Goal: Information Seeking & Learning: Learn about a topic

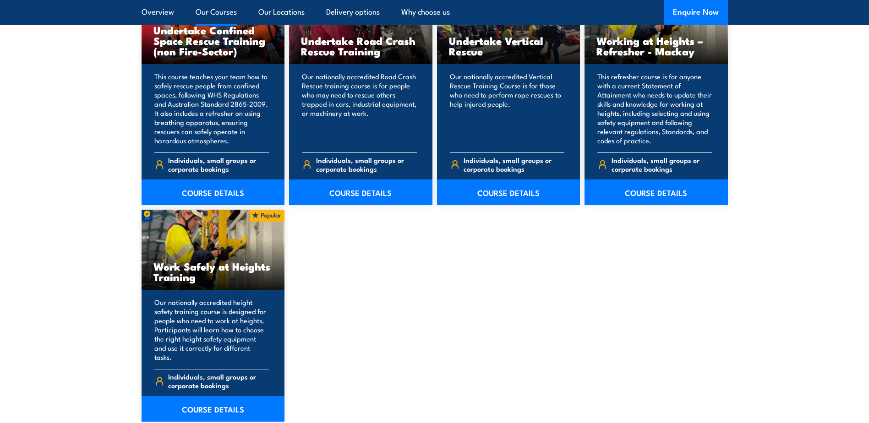
scroll to position [1061, 0]
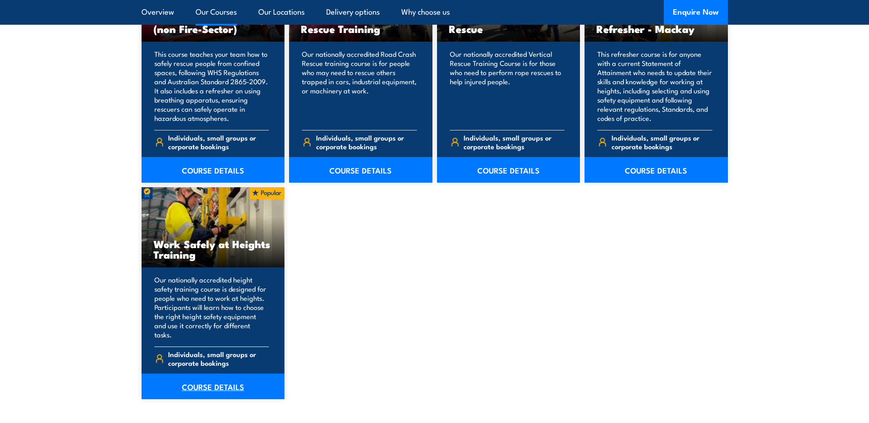
click at [235, 374] on link "COURSE DETAILS" at bounding box center [213, 387] width 143 height 26
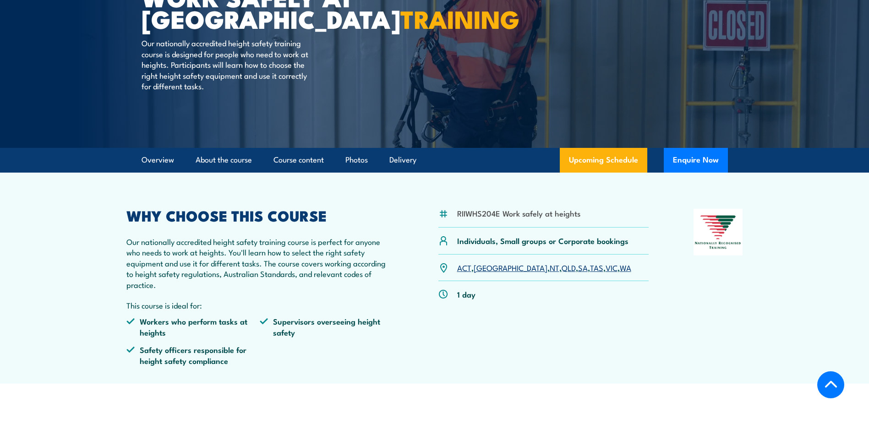
scroll to position [183, 0]
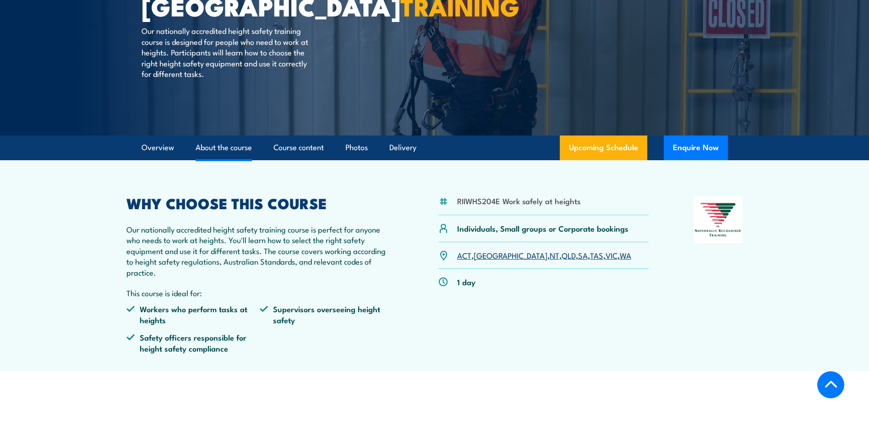
click at [223, 152] on link "About the course" at bounding box center [224, 148] width 56 height 24
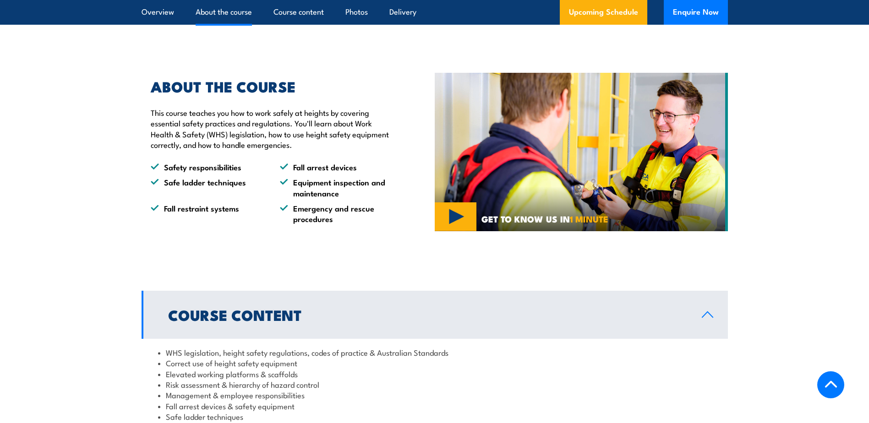
scroll to position [555, 0]
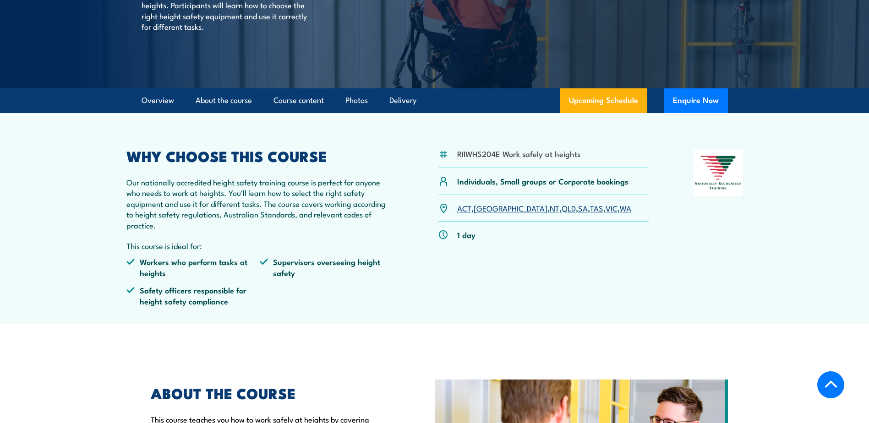
scroll to position [211, 0]
